Goal: Leave review/rating

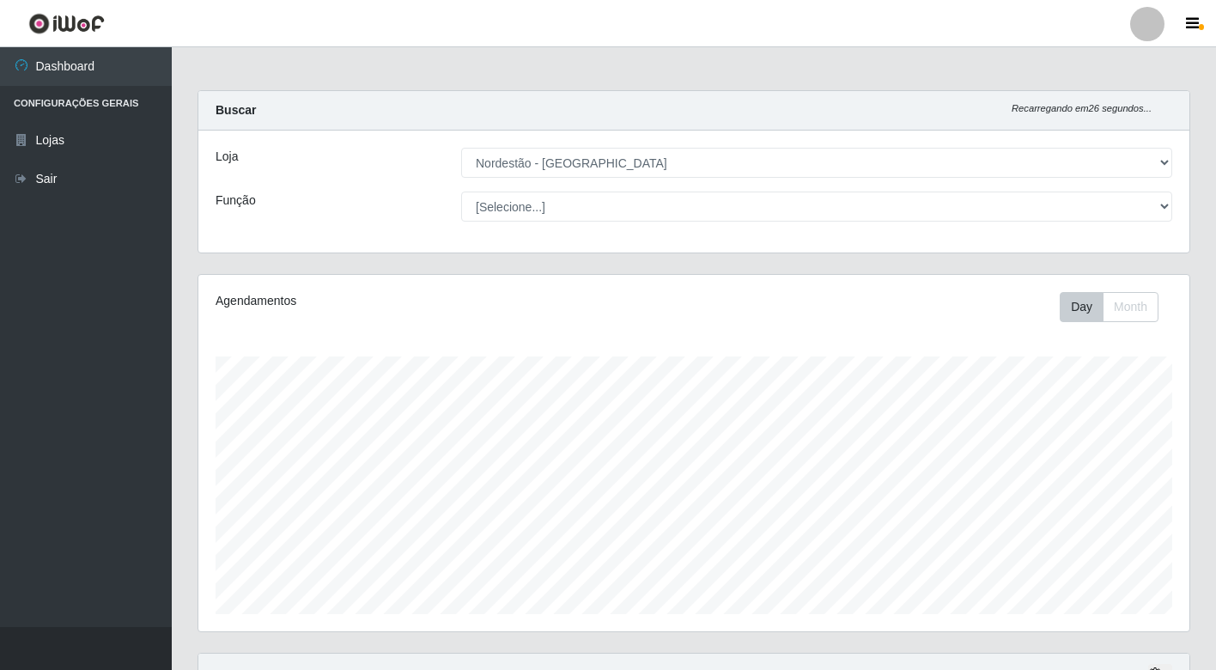
select select "454"
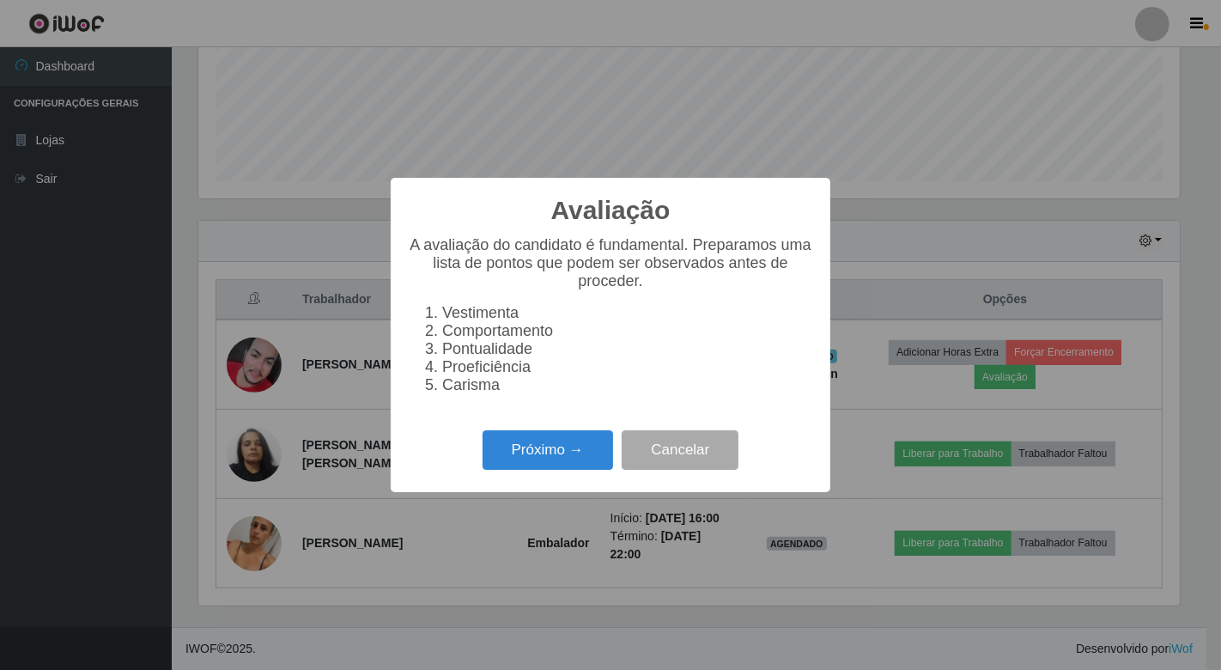
scroll to position [433, 0]
click at [532, 456] on button "Próximo →" at bounding box center [547, 450] width 130 height 40
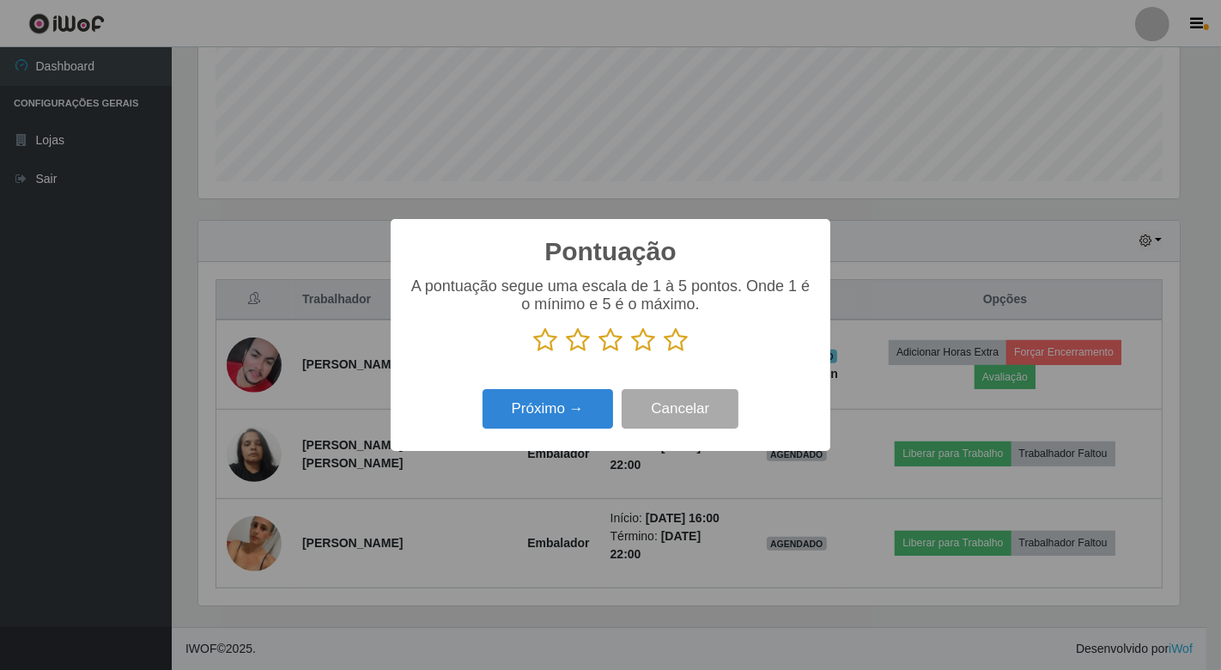
scroll to position [858157, 857532]
click at [538, 340] on icon at bounding box center [545, 340] width 24 height 26
click at [533, 353] on input "radio" at bounding box center [533, 353] width 0 height 0
click at [579, 338] on icon at bounding box center [578, 340] width 24 height 26
click at [566, 353] on input "radio" at bounding box center [566, 353] width 0 height 0
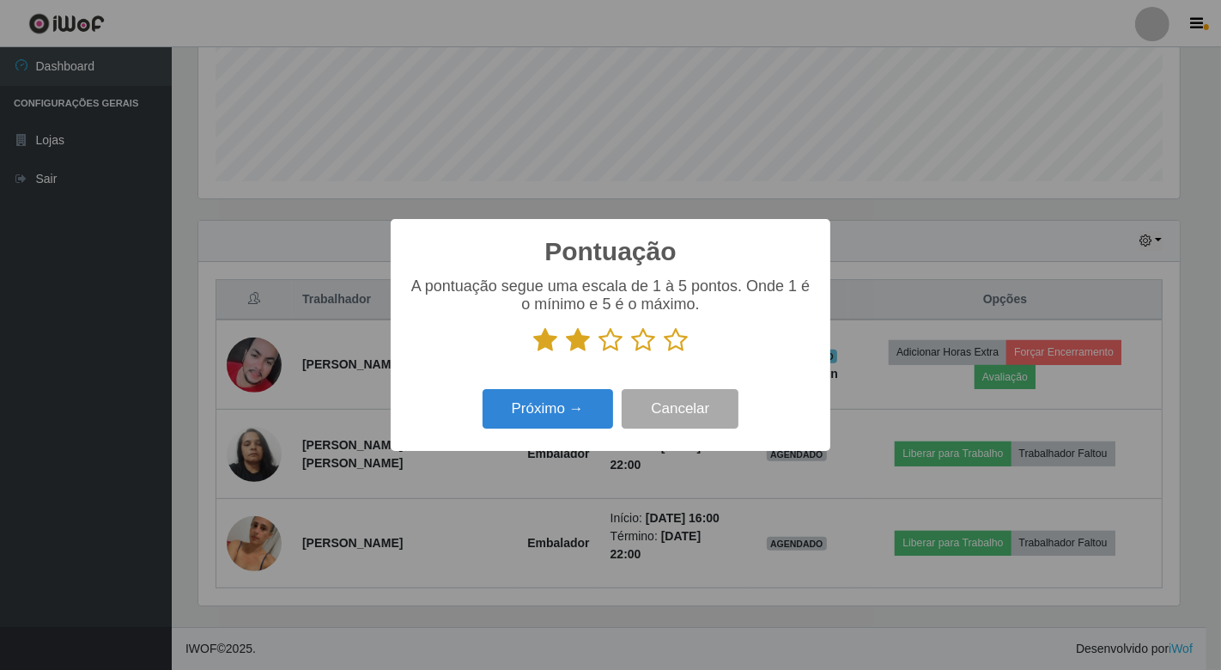
click at [606, 337] on icon at bounding box center [610, 340] width 24 height 26
click at [598, 353] on input "radio" at bounding box center [598, 353] width 0 height 0
click at [645, 344] on icon at bounding box center [643, 340] width 24 height 26
click at [631, 353] on input "radio" at bounding box center [631, 353] width 0 height 0
click at [677, 338] on icon at bounding box center [676, 340] width 24 height 26
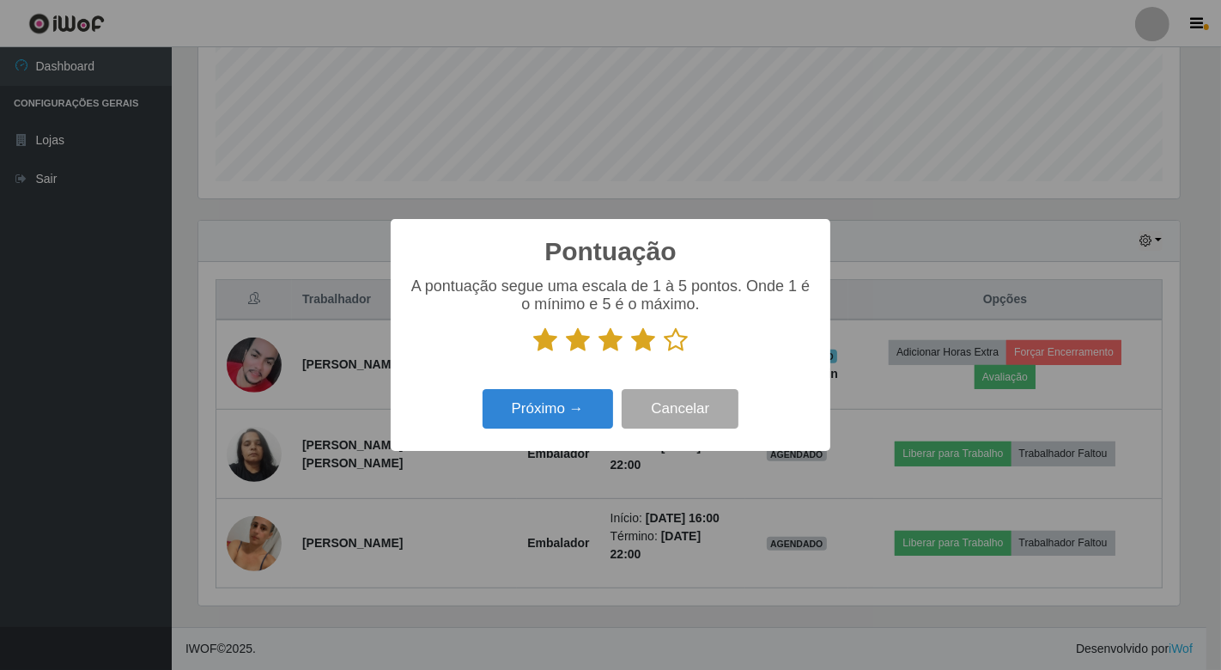
click at [664, 353] on input "radio" at bounding box center [664, 353] width 0 height 0
click at [535, 406] on button "Próximo →" at bounding box center [547, 409] width 130 height 40
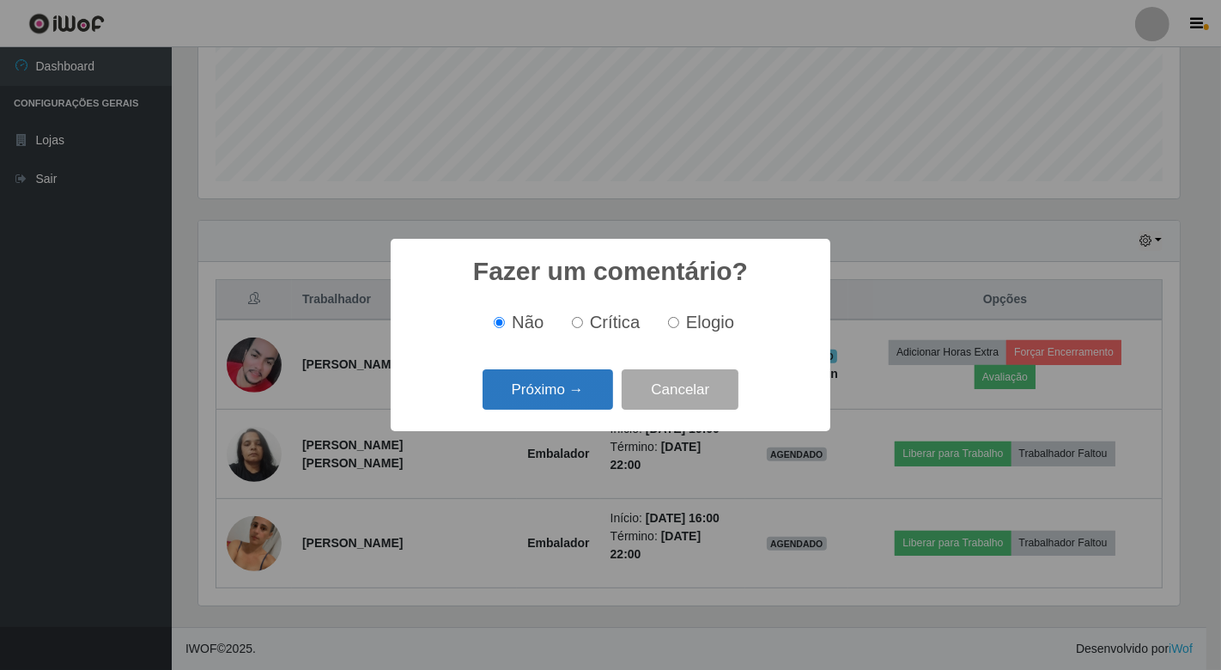
click at [534, 390] on button "Próximo →" at bounding box center [547, 389] width 130 height 40
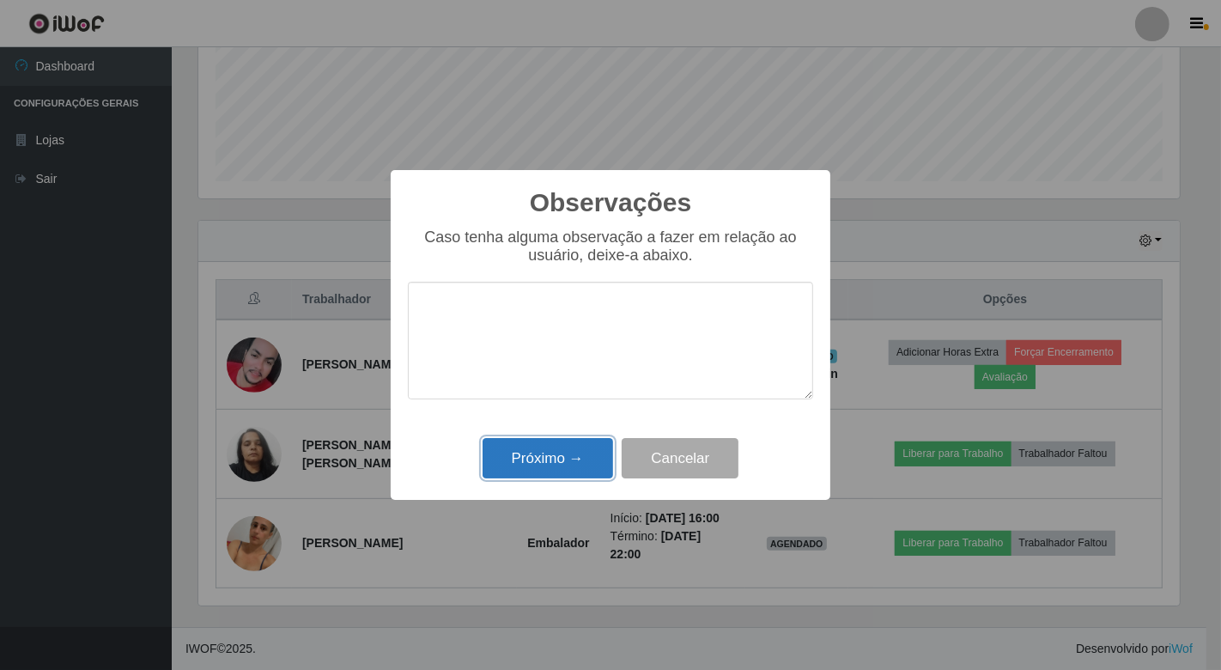
click at [513, 457] on button "Próximo →" at bounding box center [547, 458] width 130 height 40
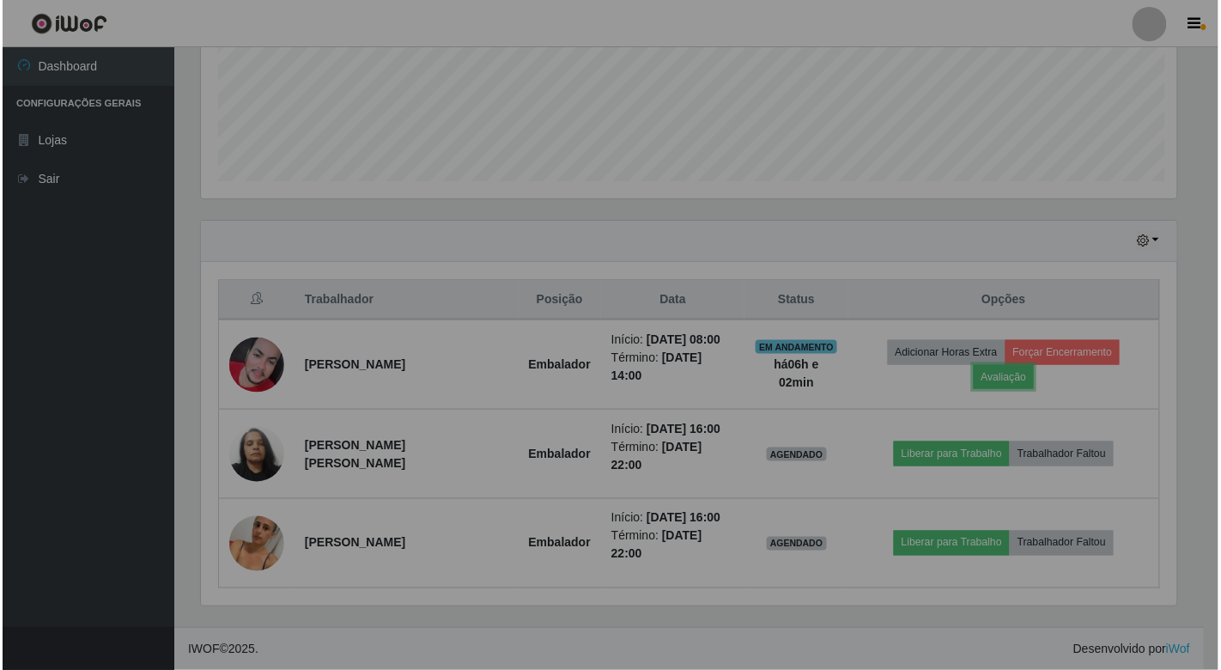
scroll to position [355, 991]
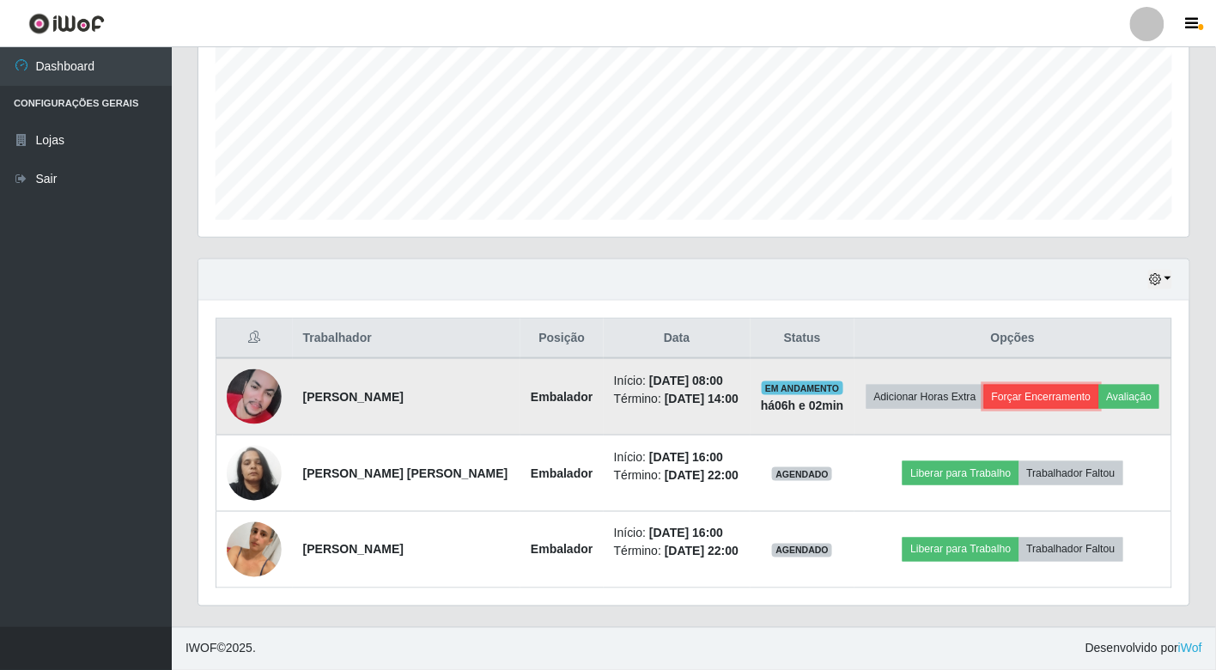
click at [1097, 385] on button "Forçar Encerramento" at bounding box center [1041, 397] width 115 height 24
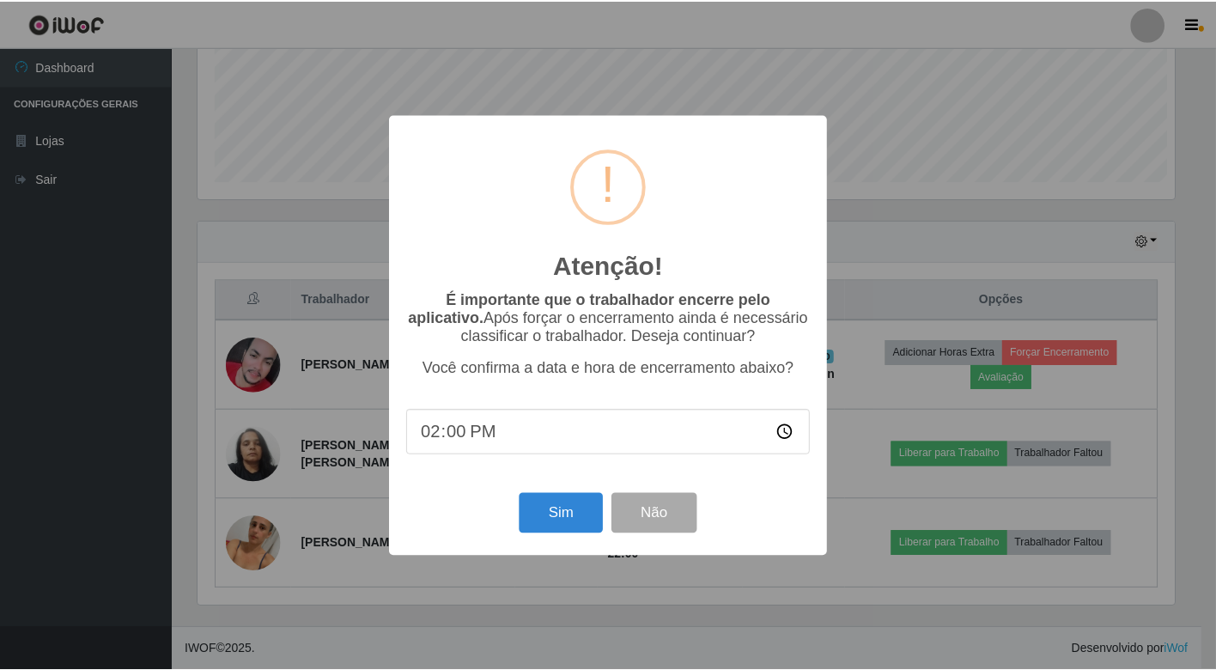
scroll to position [355, 980]
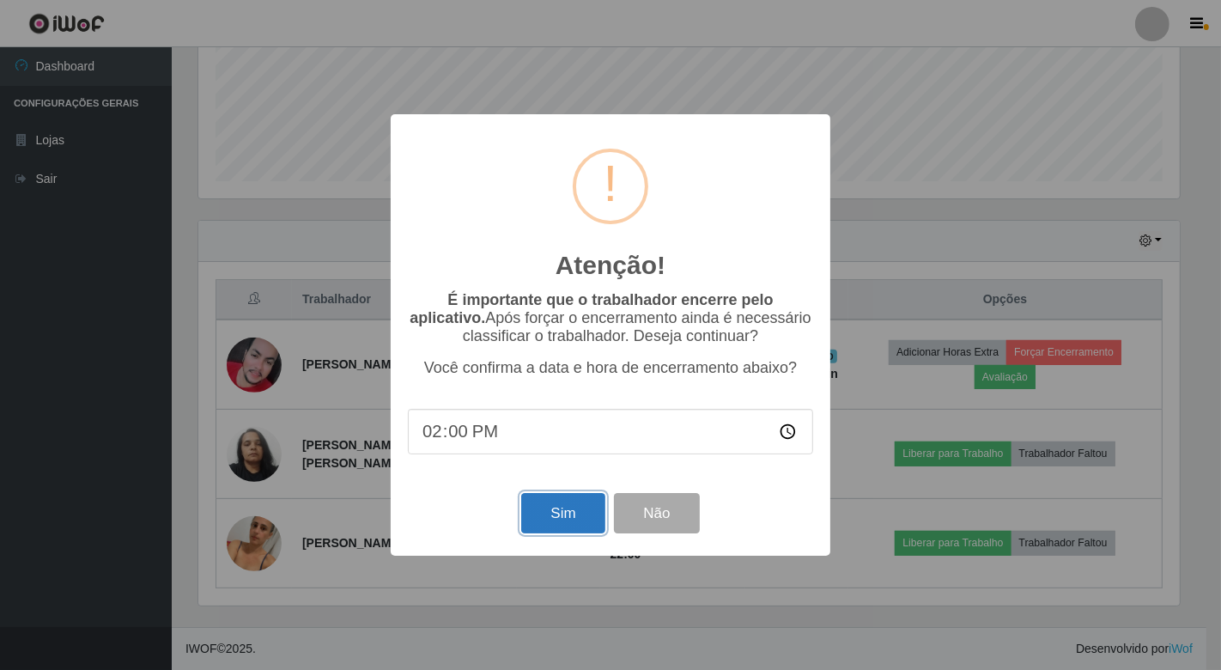
click at [571, 518] on button "Sim" at bounding box center [562, 513] width 83 height 40
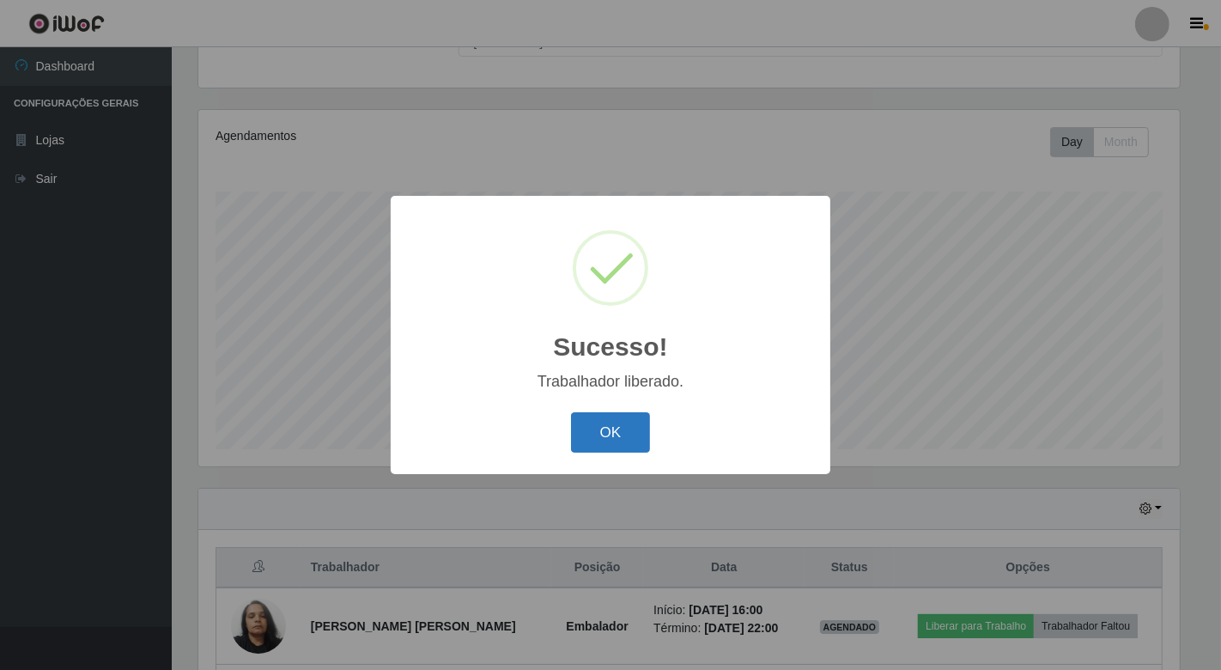
click at [629, 418] on button "OK" at bounding box center [611, 432] width 80 height 40
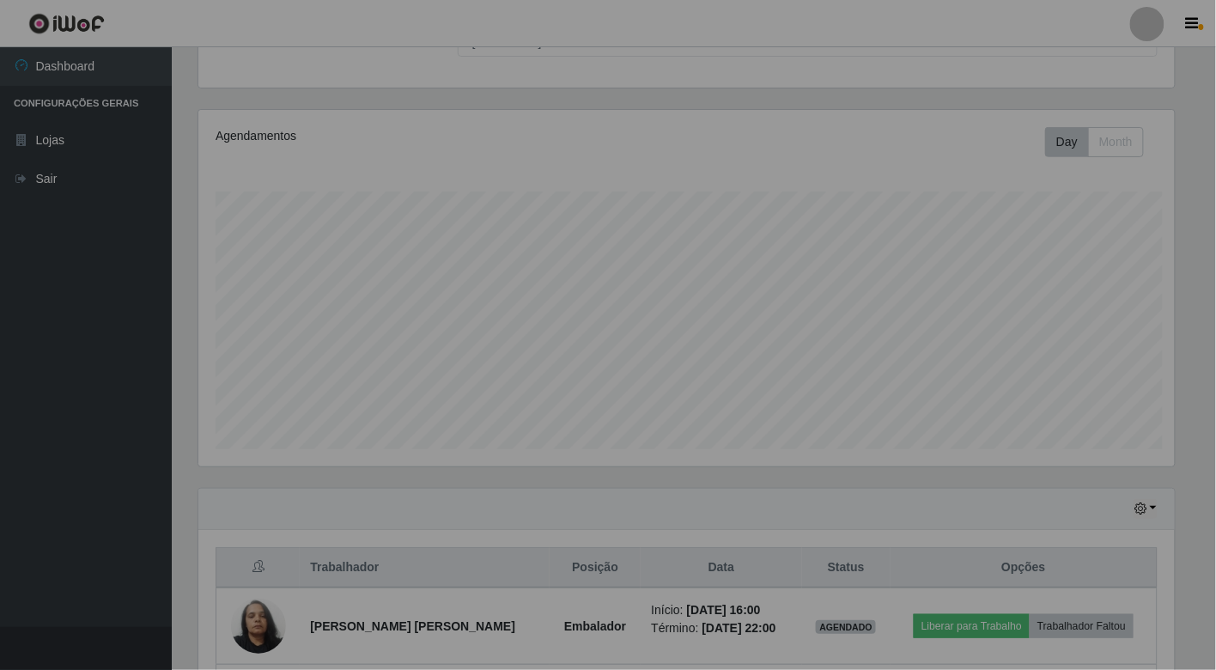
scroll to position [355, 991]
